Goal: Check status: Check status

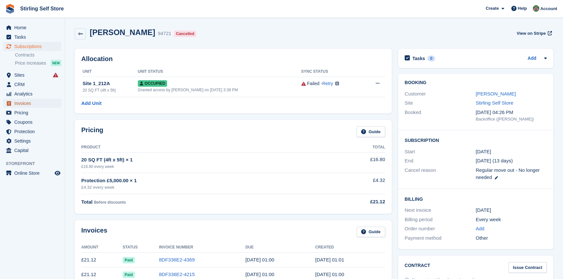
click at [34, 105] on span "Invoices" at bounding box center [33, 103] width 39 height 9
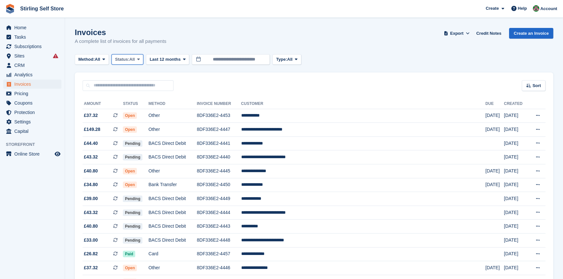
click at [141, 59] on span at bounding box center [138, 59] width 5 height 5
click at [134, 111] on link "Open" at bounding box center [142, 110] width 57 height 12
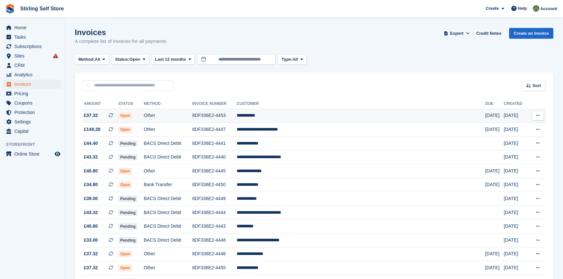
click at [288, 116] on td "**********" at bounding box center [361, 116] width 249 height 14
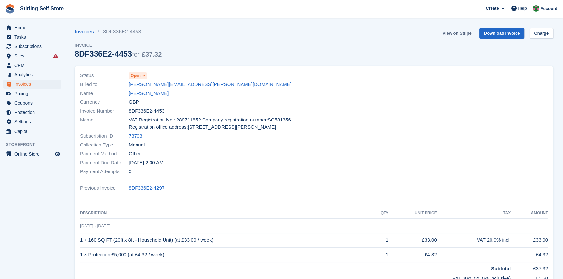
click at [449, 34] on link "View on Stripe" at bounding box center [457, 33] width 34 height 11
click at [33, 86] on span "Invoices" at bounding box center [33, 84] width 39 height 9
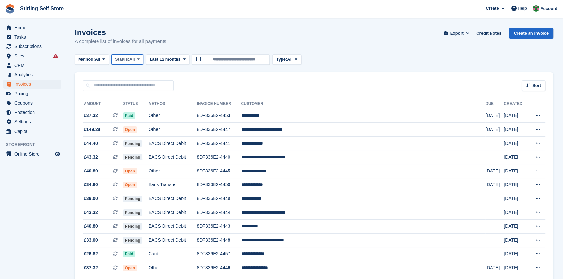
click at [140, 58] on icon at bounding box center [138, 59] width 3 height 4
drag, startPoint x: 139, startPoint y: 110, endPoint x: 151, endPoint y: 111, distance: 11.4
click at [140, 111] on link "Open" at bounding box center [142, 110] width 57 height 12
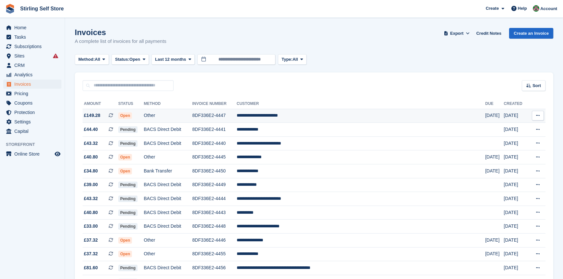
click at [305, 117] on td "**********" at bounding box center [361, 116] width 249 height 14
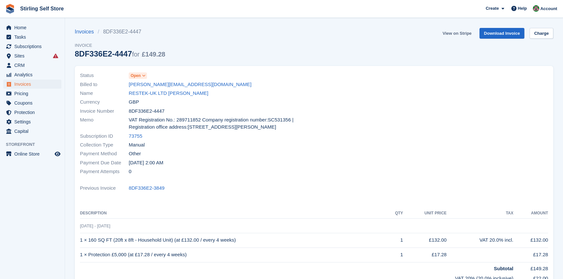
click at [457, 31] on link "View on Stripe" at bounding box center [457, 33] width 34 height 11
click at [33, 85] on span "Invoices" at bounding box center [33, 84] width 39 height 9
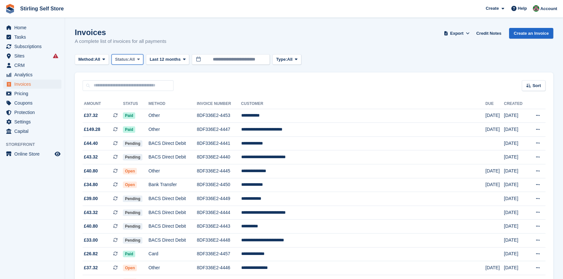
click at [141, 59] on span at bounding box center [138, 59] width 5 height 5
click at [136, 112] on link "Open" at bounding box center [142, 110] width 57 height 12
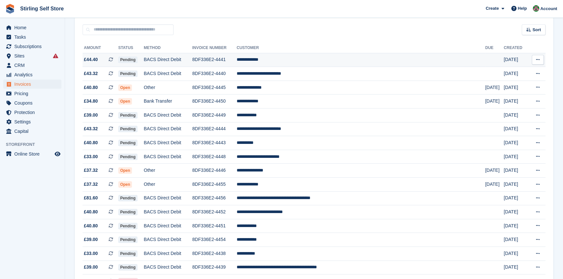
scroll to position [59, 0]
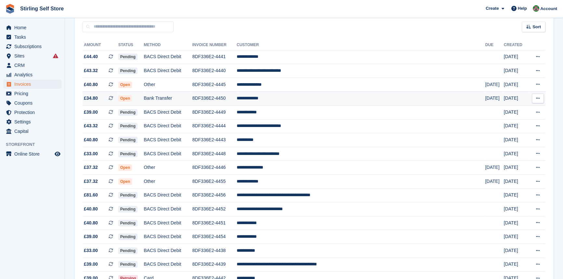
click at [292, 100] on td "**********" at bounding box center [361, 99] width 249 height 14
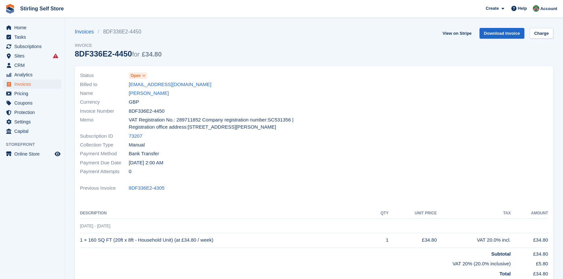
click at [145, 76] on icon at bounding box center [144, 76] width 4 height 4
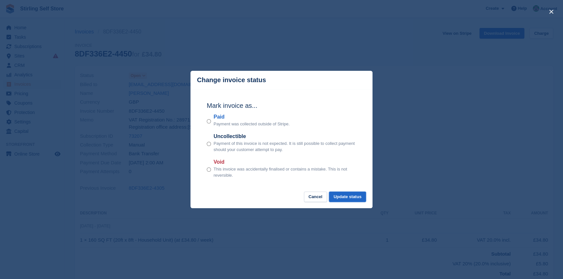
drag, startPoint x: 353, startPoint y: 199, endPoint x: 357, endPoint y: 191, distance: 9.2
click at [353, 198] on button "Update status" at bounding box center [347, 197] width 37 height 11
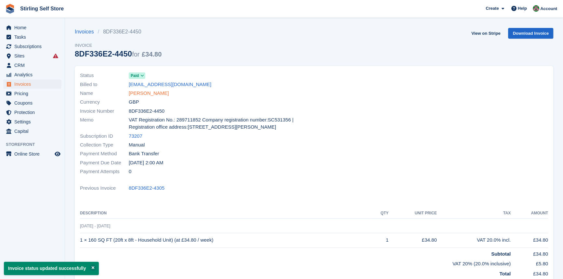
drag, startPoint x: 146, startPoint y: 94, endPoint x: 153, endPoint y: 94, distance: 6.5
click at [146, 94] on link "[PERSON_NAME]" at bounding box center [149, 93] width 40 height 7
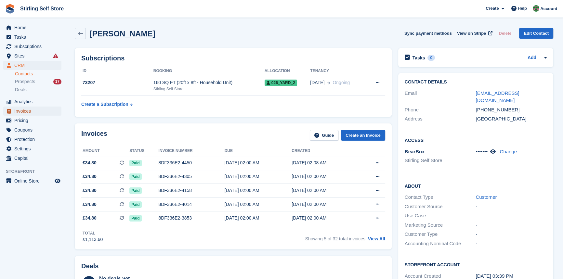
click at [33, 111] on span "Invoices" at bounding box center [33, 111] width 39 height 9
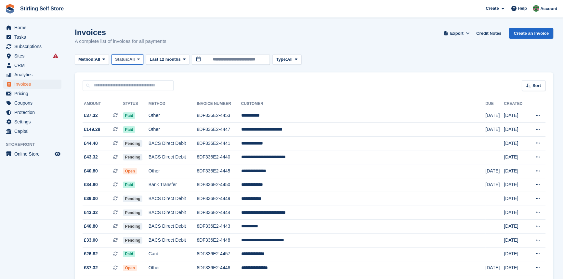
click at [141, 60] on span at bounding box center [138, 59] width 5 height 5
click at [138, 113] on link "Open" at bounding box center [142, 110] width 57 height 12
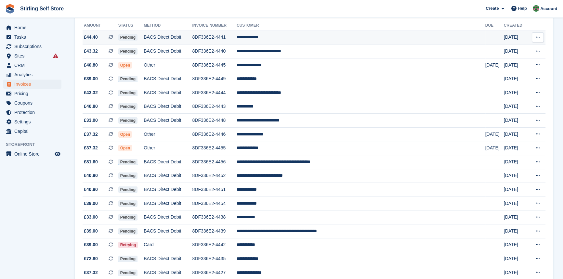
scroll to position [88, 0]
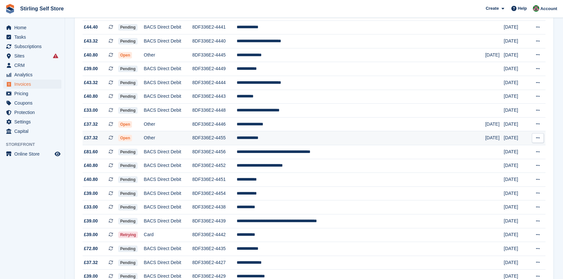
click at [290, 141] on td "**********" at bounding box center [361, 138] width 249 height 14
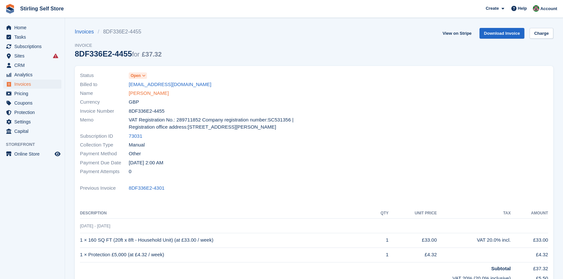
click at [139, 95] on link "[PERSON_NAME]" at bounding box center [149, 93] width 40 height 7
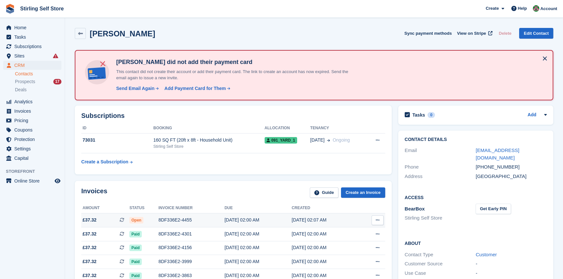
click at [169, 219] on div "8DF336E2-4455" at bounding box center [191, 220] width 66 height 7
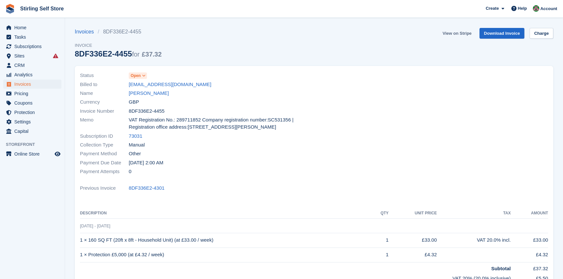
click at [459, 32] on link "View on Stripe" at bounding box center [457, 33] width 34 height 11
click at [33, 86] on span "Invoices" at bounding box center [33, 84] width 39 height 9
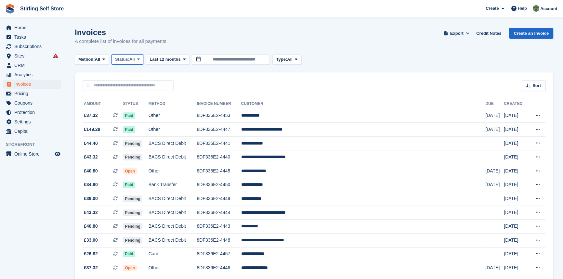
click at [138, 59] on span at bounding box center [138, 59] width 5 height 5
click at [139, 111] on link "Open" at bounding box center [142, 110] width 57 height 12
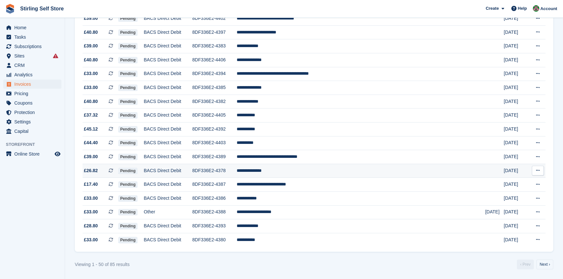
scroll to position [565, 0]
click at [547, 266] on link "Next ›" at bounding box center [545, 265] width 17 height 10
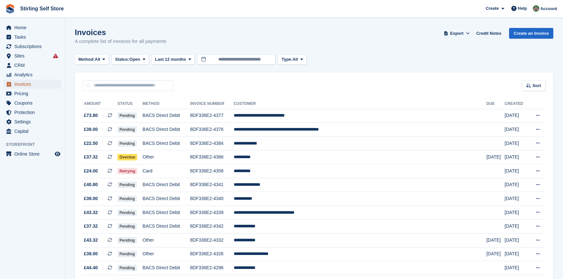
click at [34, 84] on span "Invoices" at bounding box center [33, 84] width 39 height 9
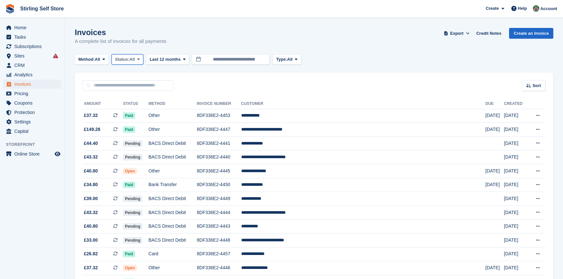
click at [140, 59] on icon at bounding box center [138, 59] width 3 height 4
click at [142, 109] on link "Open" at bounding box center [142, 110] width 57 height 12
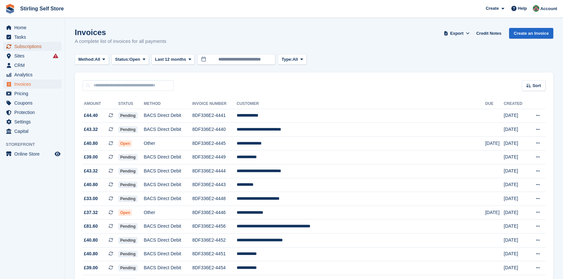
click at [32, 47] on span "Subscriptions" at bounding box center [33, 46] width 39 height 9
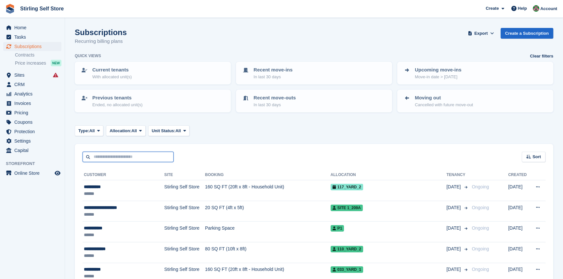
paste input "**********"
type input "**********"
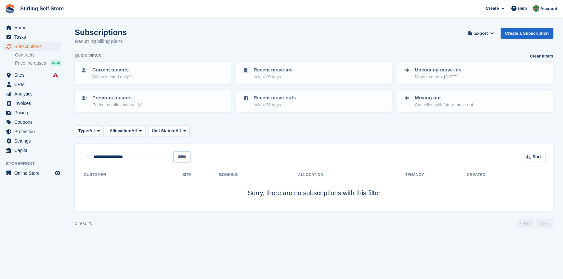
click at [187, 156] on input "*****" at bounding box center [182, 157] width 17 height 11
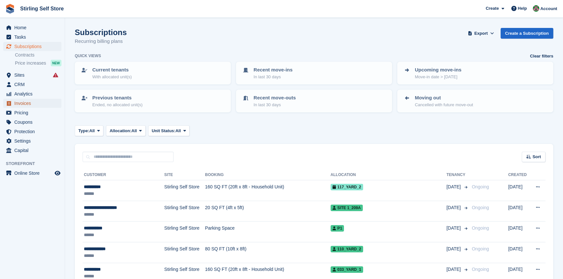
click at [31, 105] on span "Invoices" at bounding box center [33, 103] width 39 height 9
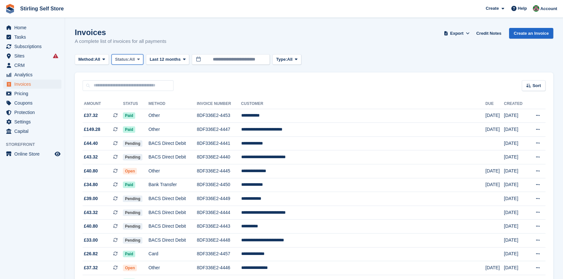
click at [139, 58] on icon at bounding box center [138, 59] width 3 height 4
click at [145, 88] on link "Paid" at bounding box center [142, 87] width 57 height 12
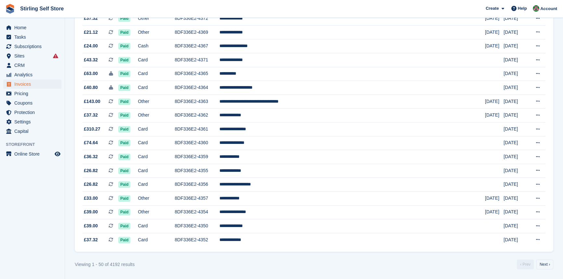
scroll to position [562, 0]
click at [546, 267] on link "Next ›" at bounding box center [545, 265] width 17 height 10
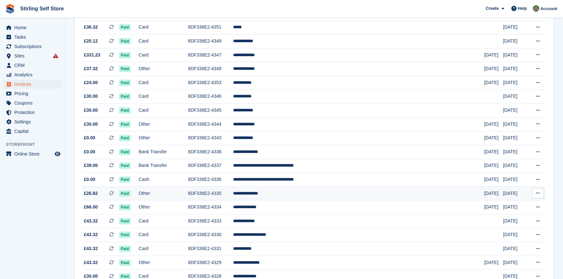
scroll to position [59, 0]
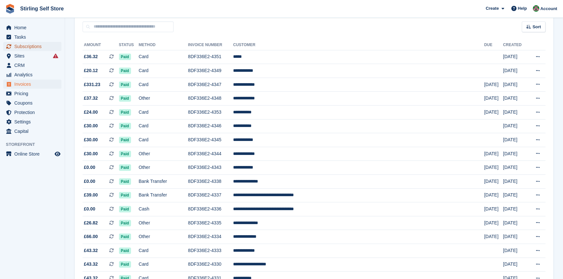
click at [39, 47] on span "Subscriptions" at bounding box center [33, 46] width 39 height 9
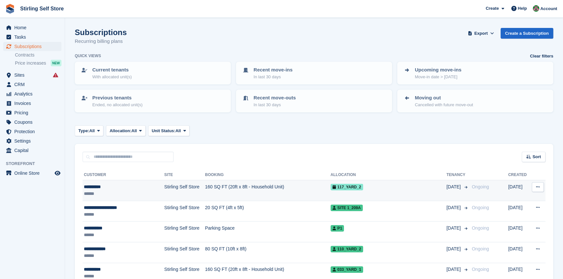
click at [218, 188] on td "160 SQ FT (20ft x 8ft - Household Unit)" at bounding box center [268, 191] width 126 height 21
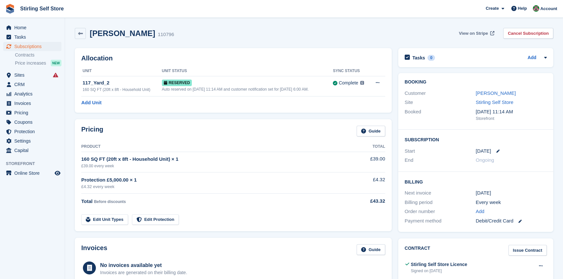
drag, startPoint x: 0, startPoint y: 0, endPoint x: 471, endPoint y: 33, distance: 471.8
click at [471, 33] on span "View on Stripe" at bounding box center [473, 33] width 29 height 7
click at [474, 33] on span "View on Stripe" at bounding box center [473, 33] width 29 height 7
click at [33, 46] on span "Subscriptions" at bounding box center [33, 46] width 39 height 9
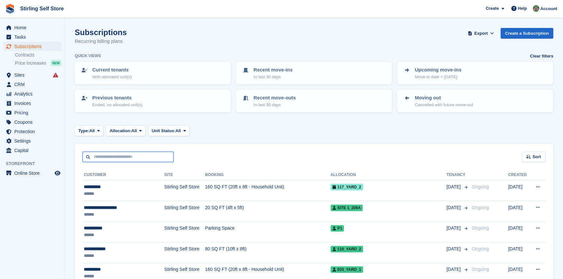
paste input "**********"
type input "**********"
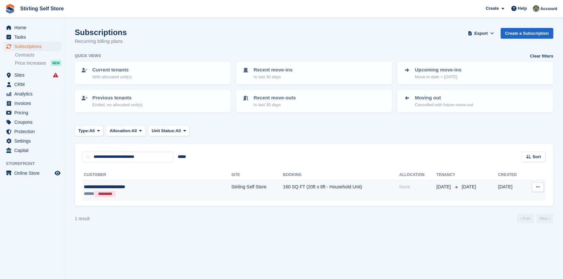
click at [283, 187] on td "160 SQ FT (20ft x 8ft - Household Unit)" at bounding box center [341, 191] width 116 height 21
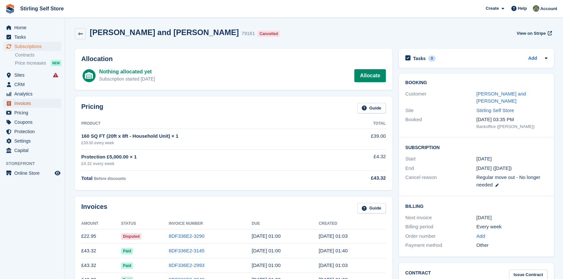
click at [35, 106] on span "Invoices" at bounding box center [33, 103] width 39 height 9
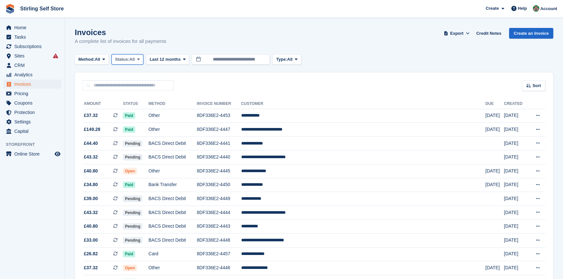
click at [140, 60] on icon at bounding box center [138, 59] width 3 height 4
click at [137, 113] on link "Open" at bounding box center [142, 110] width 57 height 12
